Goal: Task Accomplishment & Management: Manage account settings

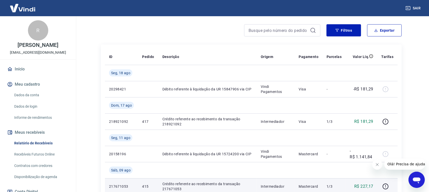
scroll to position [63, 0]
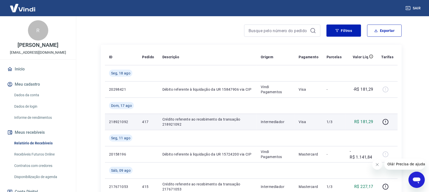
click at [363, 121] on p "R$ 181,29" at bounding box center [363, 122] width 19 height 6
click at [383, 123] on icon "button" at bounding box center [385, 122] width 6 height 6
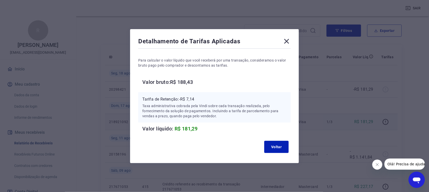
click at [289, 40] on icon at bounding box center [286, 41] width 8 height 8
